Goal: Task Accomplishment & Management: Use online tool/utility

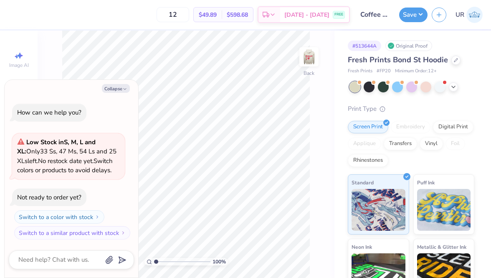
type textarea "x"
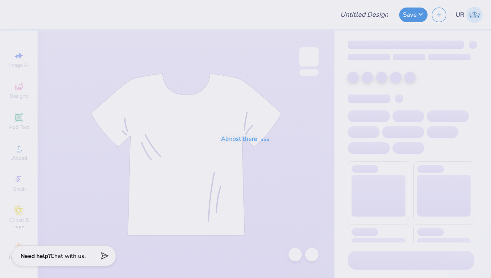
type input "Coffee shop"
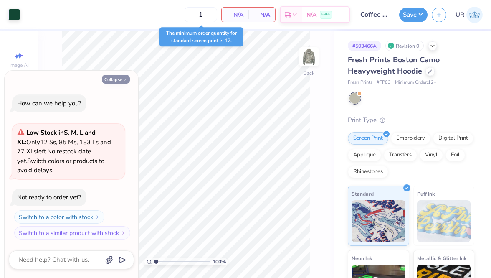
click at [122, 81] on icon "button" at bounding box center [124, 79] width 5 height 5
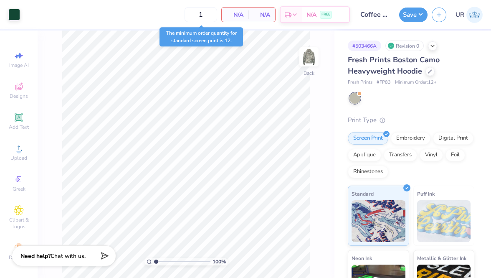
type textarea "x"
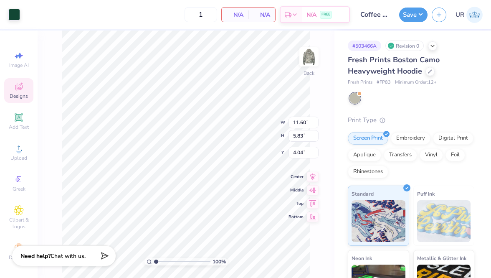
click at [19, 88] on icon at bounding box center [18, 87] width 7 height 5
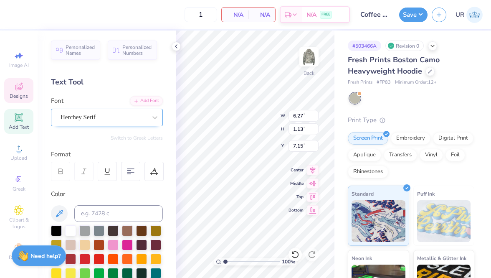
click at [144, 114] on div "Herchey Serif" at bounding box center [104, 117] width 88 height 13
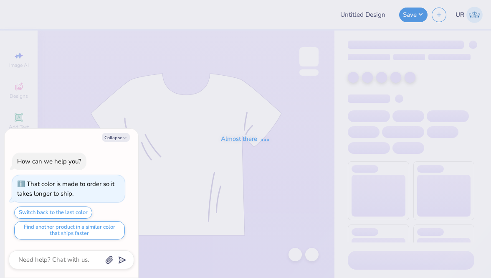
type textarea "x"
type input "Healing Hands Doodle Sweatshirt"
type textarea "x"
type input "60"
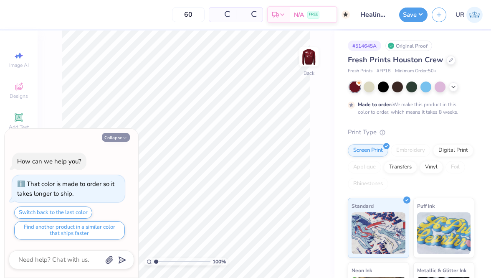
click at [111, 137] on button "Collapse" at bounding box center [116, 137] width 28 height 9
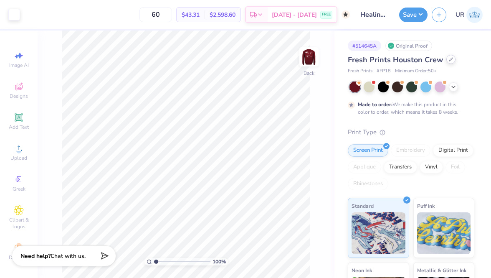
click at [451, 59] on icon at bounding box center [451, 59] width 4 height 4
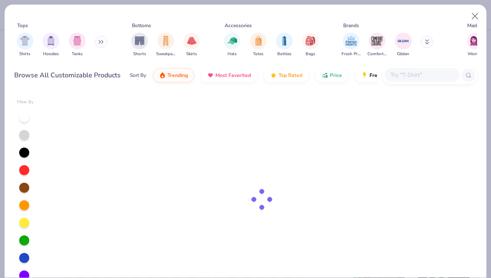
click at [428, 72] on input "text" at bounding box center [421, 75] width 64 height 10
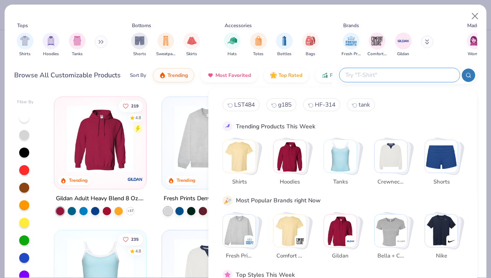
click at [160, 85] on div "Sort By Trending Most Favorited Top Rated Price Fresh Prints Flash 5 day delive…" at bounding box center [231, 74] width 202 height 23
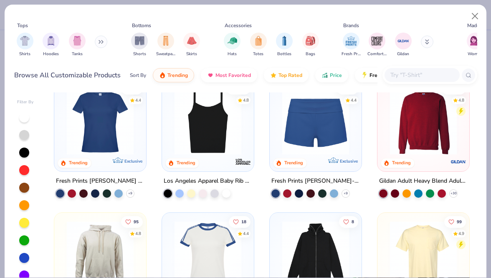
scroll to position [417, 0]
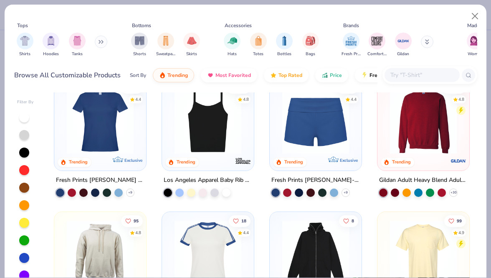
click at [424, 139] on img at bounding box center [423, 120] width 75 height 67
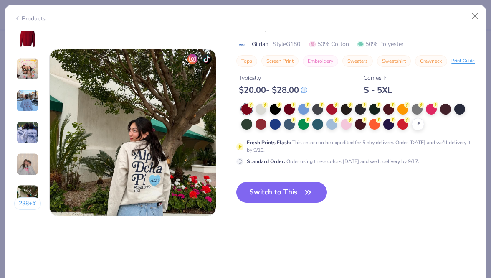
scroll to position [1111, 0]
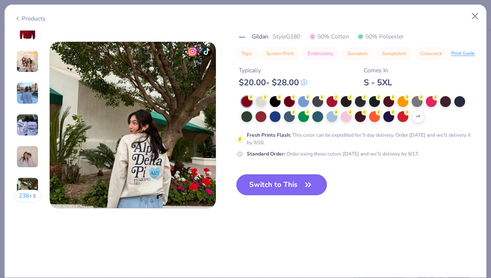
click at [308, 177] on button "Switch to This" at bounding box center [281, 184] width 91 height 21
click at [303, 178] on button "Switch to This" at bounding box center [281, 184] width 91 height 21
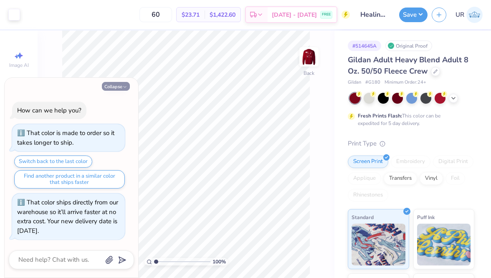
click at [116, 88] on button "Collapse" at bounding box center [116, 86] width 28 height 9
type textarea "x"
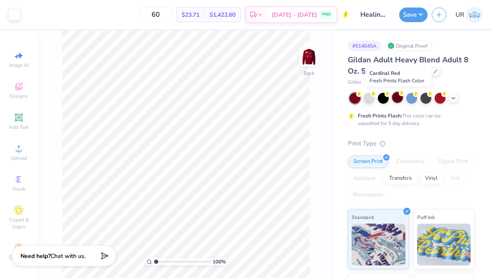
click at [393, 97] on div at bounding box center [397, 97] width 11 height 11
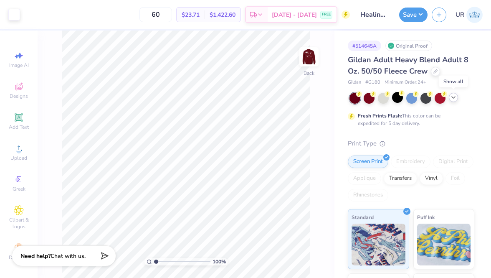
click at [453, 98] on icon at bounding box center [453, 97] width 7 height 7
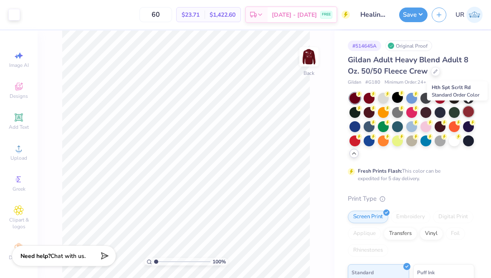
click at [466, 111] on div at bounding box center [468, 111] width 11 height 11
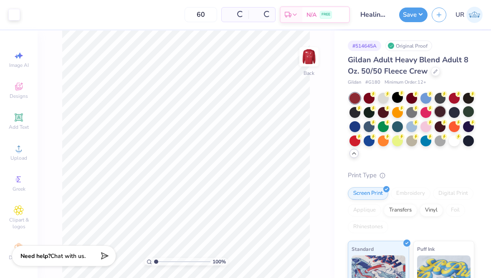
click at [437, 113] on div at bounding box center [439, 111] width 11 height 11
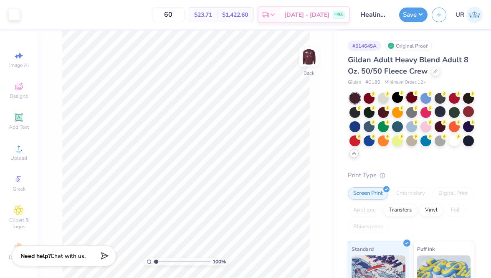
click at [412, 101] on div at bounding box center [411, 97] width 11 height 11
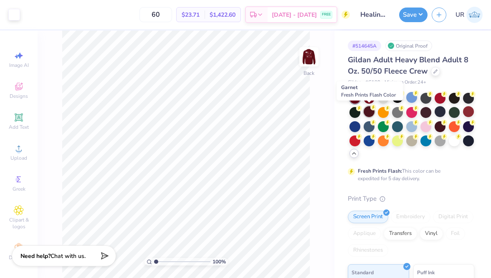
click at [369, 111] on div at bounding box center [369, 111] width 11 height 11
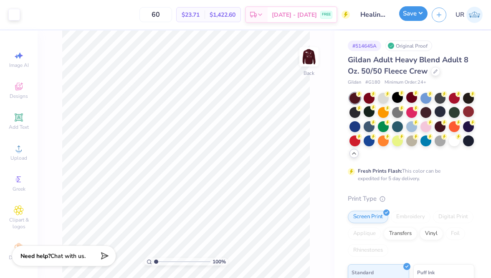
click at [415, 8] on button "Save" at bounding box center [413, 13] width 28 height 15
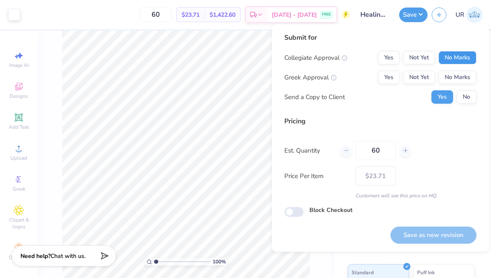
click at [449, 58] on button "No Marks" at bounding box center [457, 57] width 38 height 13
click at [457, 74] on button "No Marks" at bounding box center [457, 77] width 38 height 13
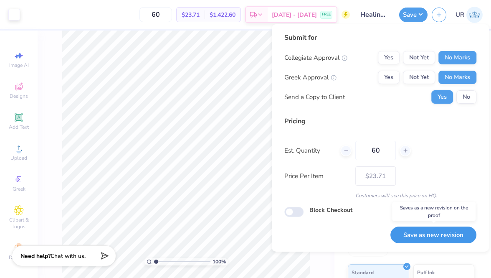
click at [432, 230] on button "Save as new revision" at bounding box center [433, 234] width 86 height 17
type input "$23.71"
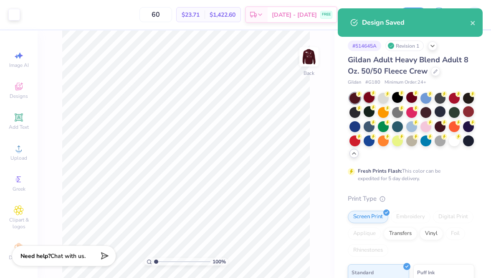
click at [371, 98] on div at bounding box center [369, 97] width 11 height 11
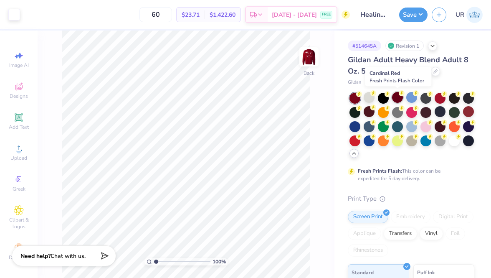
click at [399, 98] on div at bounding box center [397, 97] width 11 height 11
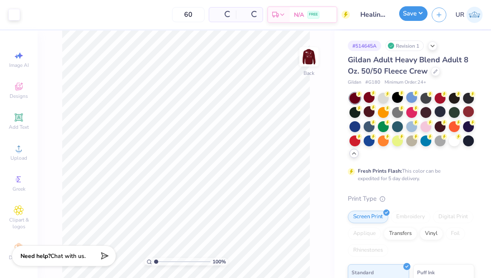
click at [412, 13] on button "Save" at bounding box center [413, 13] width 28 height 15
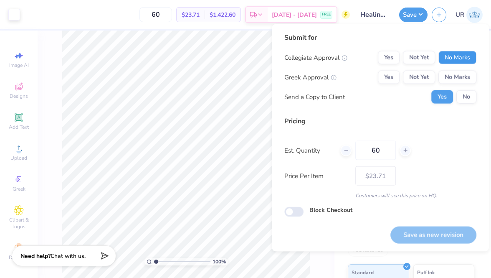
click at [447, 56] on button "No Marks" at bounding box center [457, 57] width 38 height 13
click at [447, 75] on button "No Marks" at bounding box center [457, 77] width 38 height 13
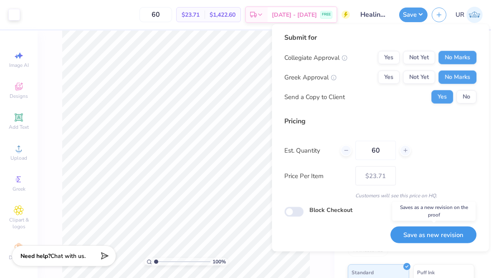
click at [424, 233] on button "Save as new revision" at bounding box center [433, 234] width 86 height 17
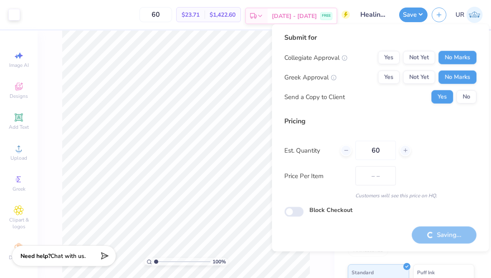
type input "$23.71"
